Goal: Information Seeking & Learning: Check status

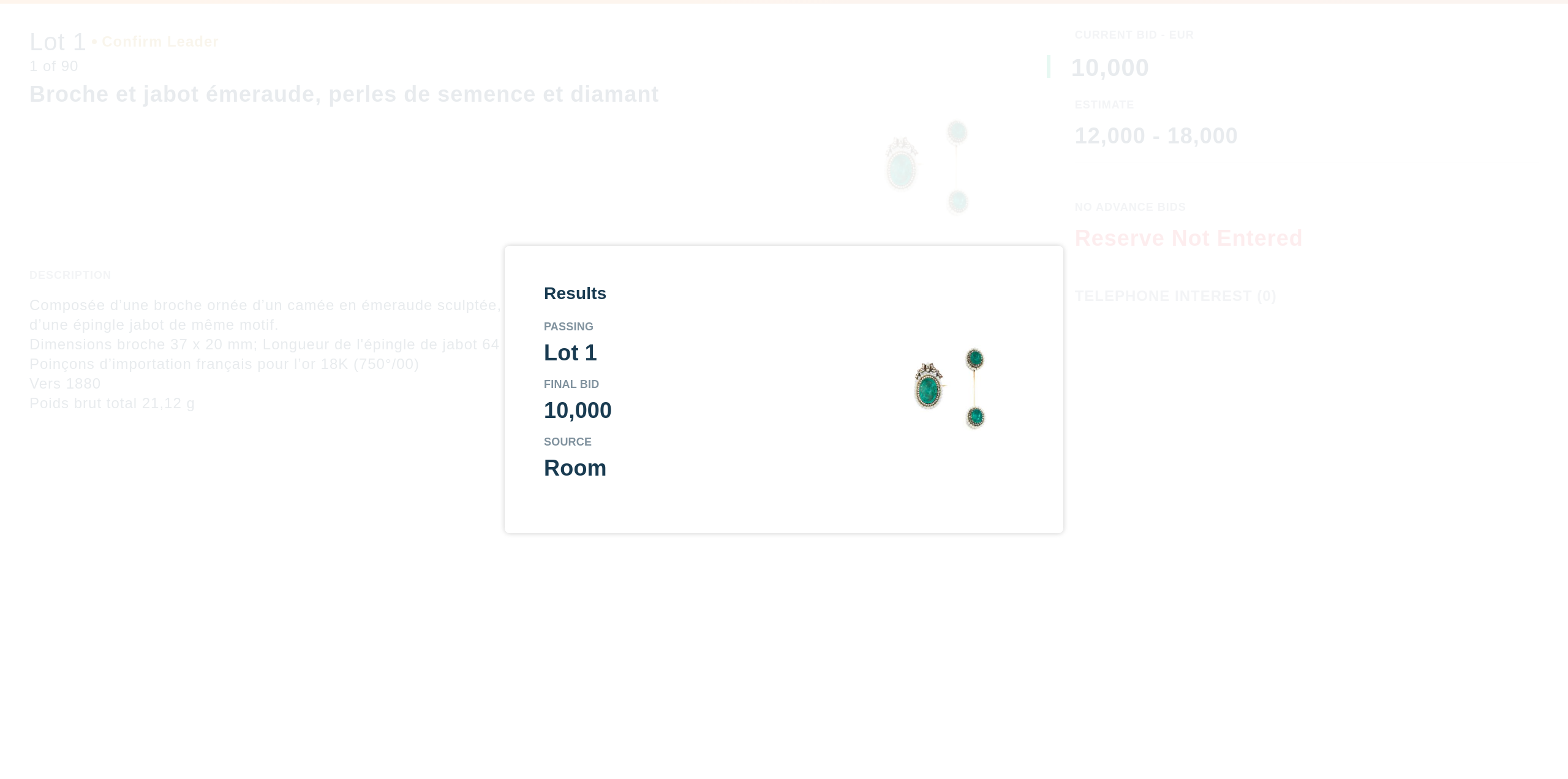
click at [734, 443] on div "Source" at bounding box center [691, 442] width 294 height 11
click at [904, 484] on div "Results Passing Lot 1 Final Bid 10,000 Source Room" at bounding box center [784, 390] width 481 height 209
click at [845, 192] on div "Results Passing Lot 1 Final Bid 10,000 Source Room" at bounding box center [784, 389] width 1568 height 779
click at [268, 83] on div "Results Passing Lot 1 Final Bid 10,000 Source Room" at bounding box center [784, 389] width 1568 height 779
